Goal: Obtain resource: Obtain resource

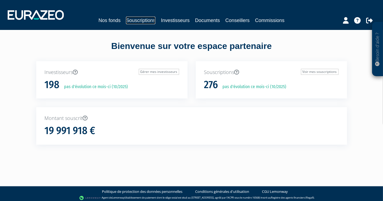
click at [127, 19] on link "Souscriptions" at bounding box center [140, 21] width 29 height 8
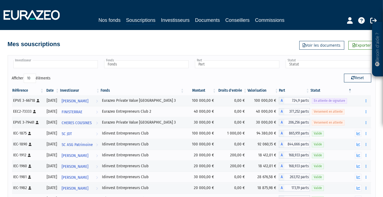
click at [57, 60] on input "text" at bounding box center [55, 64] width 84 height 8
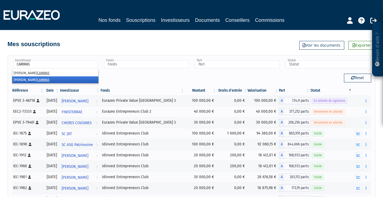
type input "CAMMAS"
click at [54, 81] on li "[PERSON_NAME]" at bounding box center [55, 79] width 86 height 7
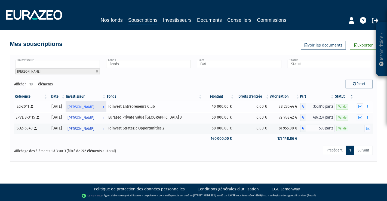
click at [95, 105] on span "[PERSON_NAME]" at bounding box center [81, 107] width 27 height 10
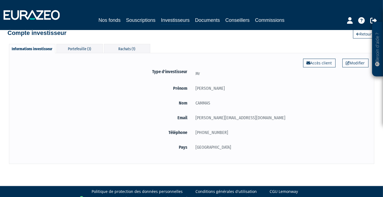
scroll to position [17, 0]
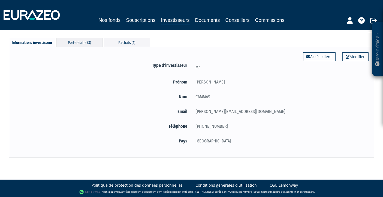
click at [96, 42] on div "Portefeuille (3)" at bounding box center [79, 42] width 46 height 9
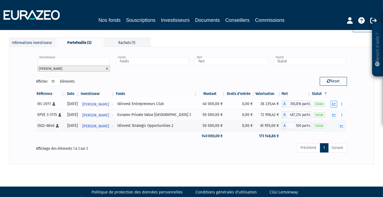
click at [335, 103] on icon "button" at bounding box center [334, 104] width 4 height 4
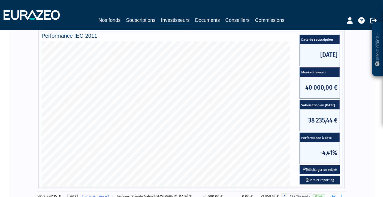
scroll to position [138, 0]
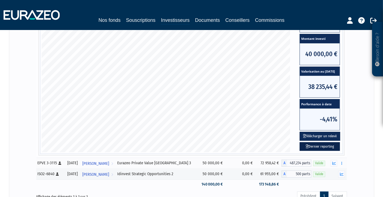
click at [315, 146] on link "Dernier reporting" at bounding box center [319, 146] width 40 height 9
click at [307, 134] on button "Télécharger un relevé" at bounding box center [319, 136] width 41 height 9
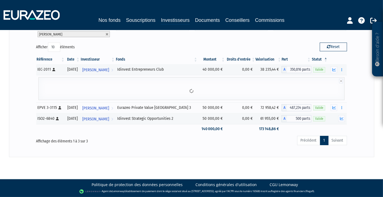
scroll to position [0, 0]
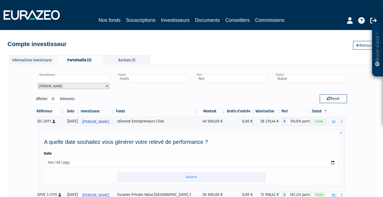
click at [198, 176] on input "Générer" at bounding box center [191, 176] width 147 height 9
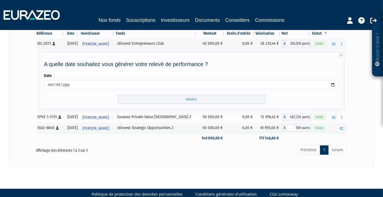
scroll to position [86, 0]
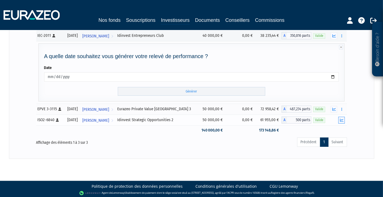
click at [343, 118] on icon "button" at bounding box center [342, 120] width 4 height 4
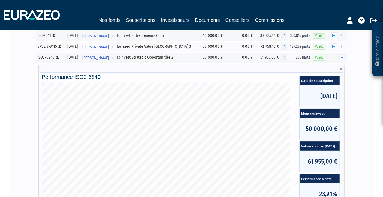
scroll to position [177, 0]
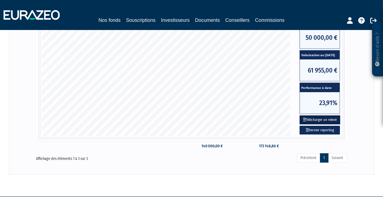
click at [314, 122] on button "Télécharger un relevé" at bounding box center [319, 119] width 41 height 9
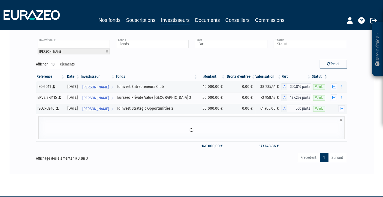
scroll to position [70, 0]
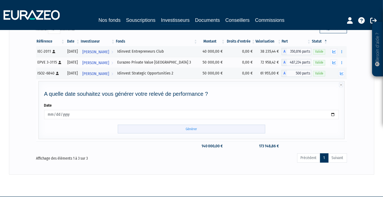
click at [222, 127] on input "Générer" at bounding box center [191, 129] width 147 height 9
